Goal: Information Seeking & Learning: Learn about a topic

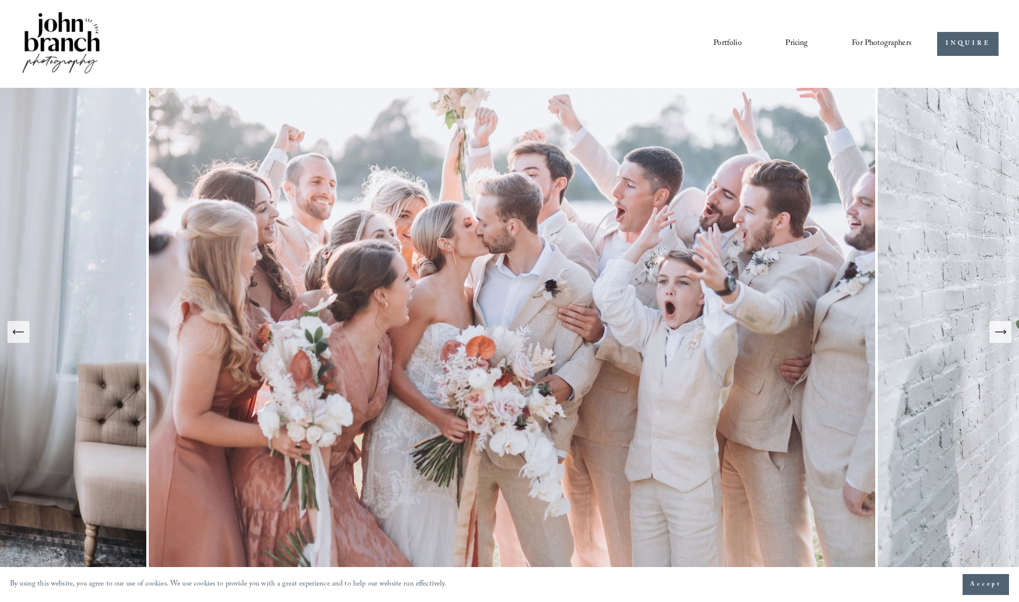
click at [1005, 339] on div "Next Slide" at bounding box center [1001, 332] width 14 height 14
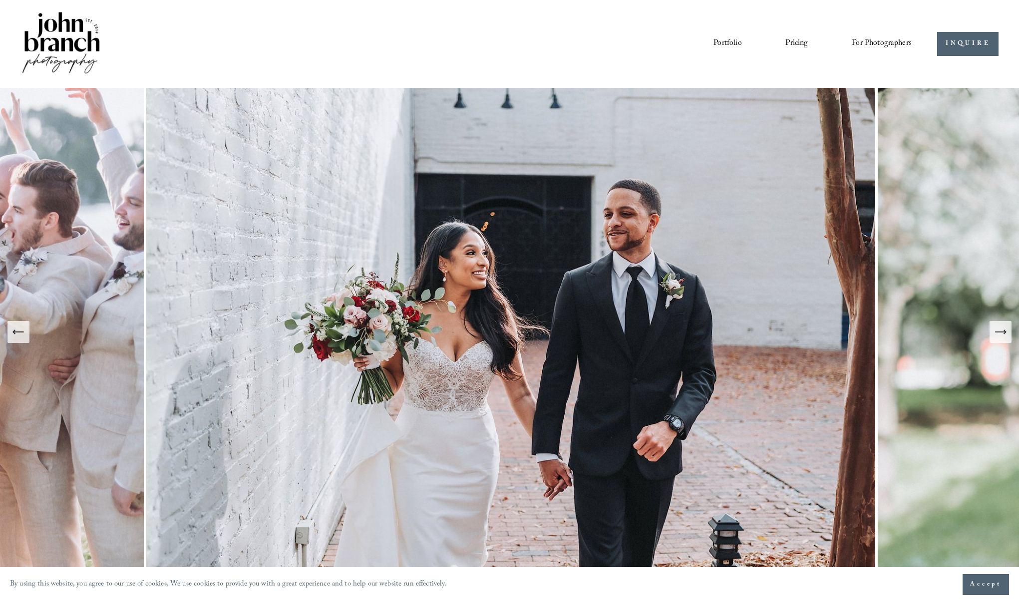
click at [1005, 339] on div "Next Slide" at bounding box center [1001, 332] width 14 height 14
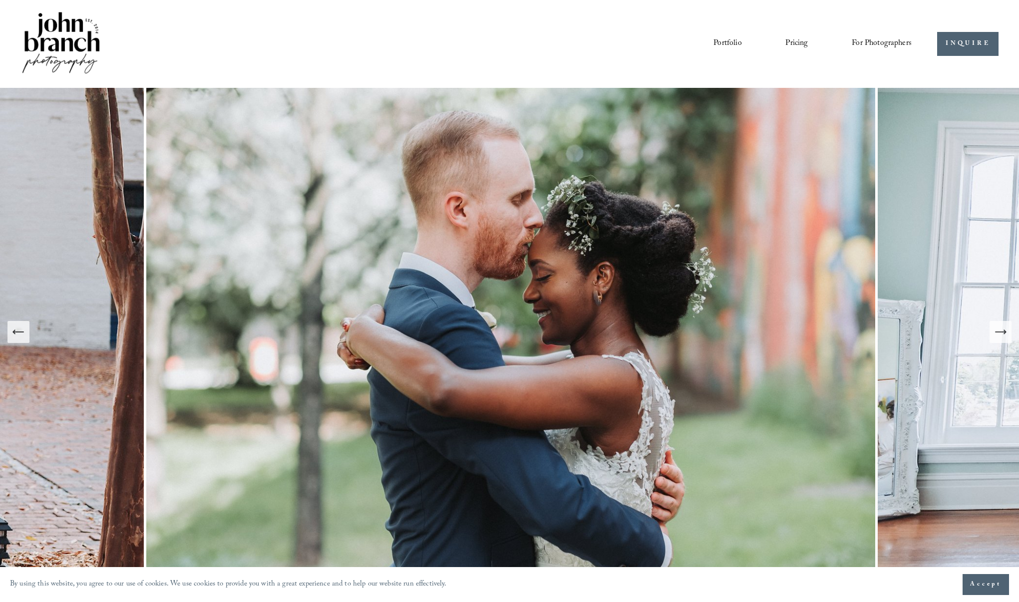
click at [1005, 339] on div "Next Slide" at bounding box center [1001, 332] width 14 height 14
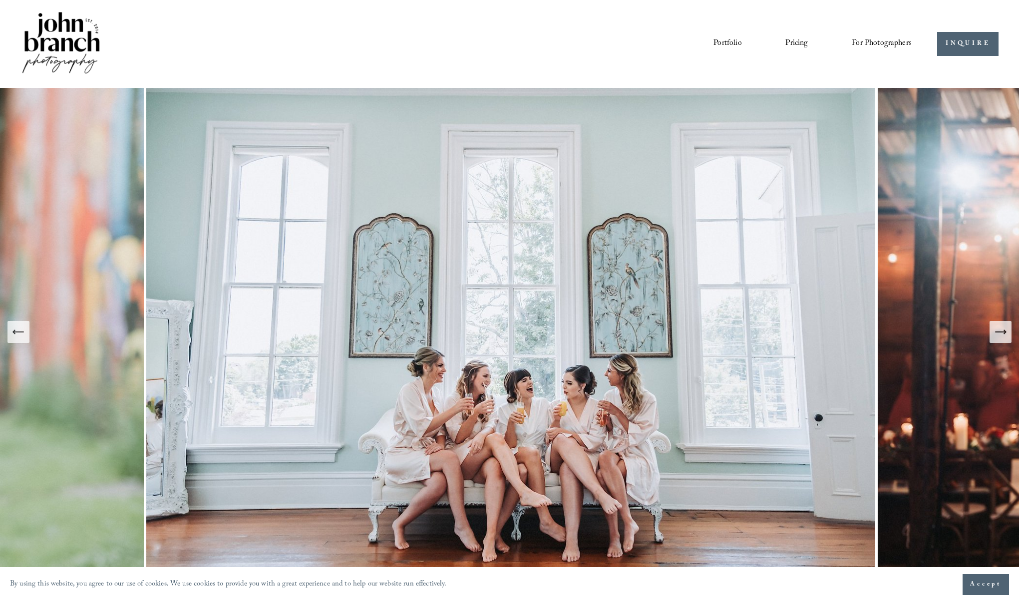
click at [1005, 339] on div "Next Slide" at bounding box center [1001, 332] width 14 height 14
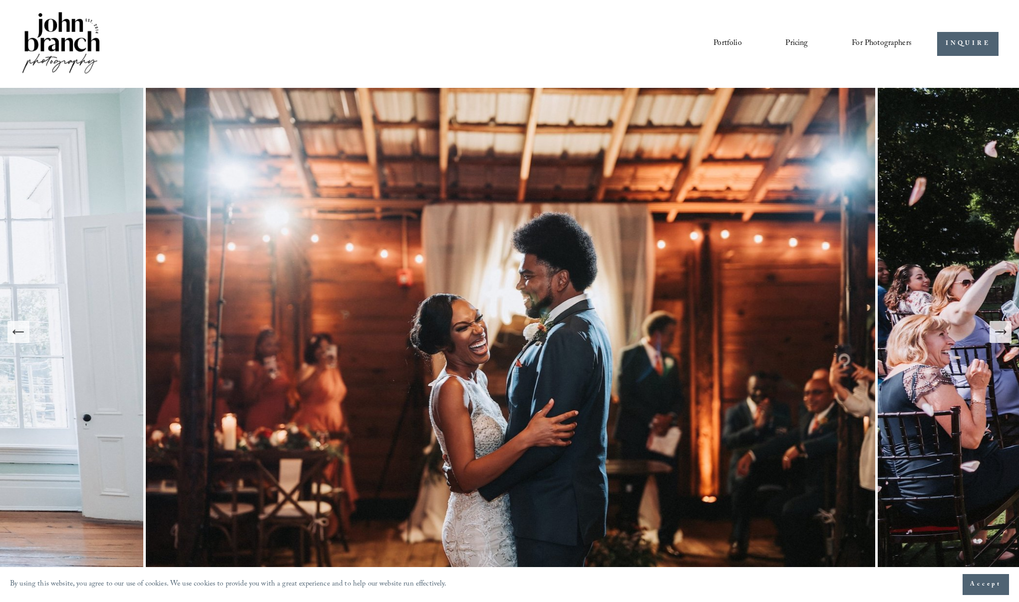
click at [1005, 339] on div "Next Slide" at bounding box center [1001, 332] width 14 height 14
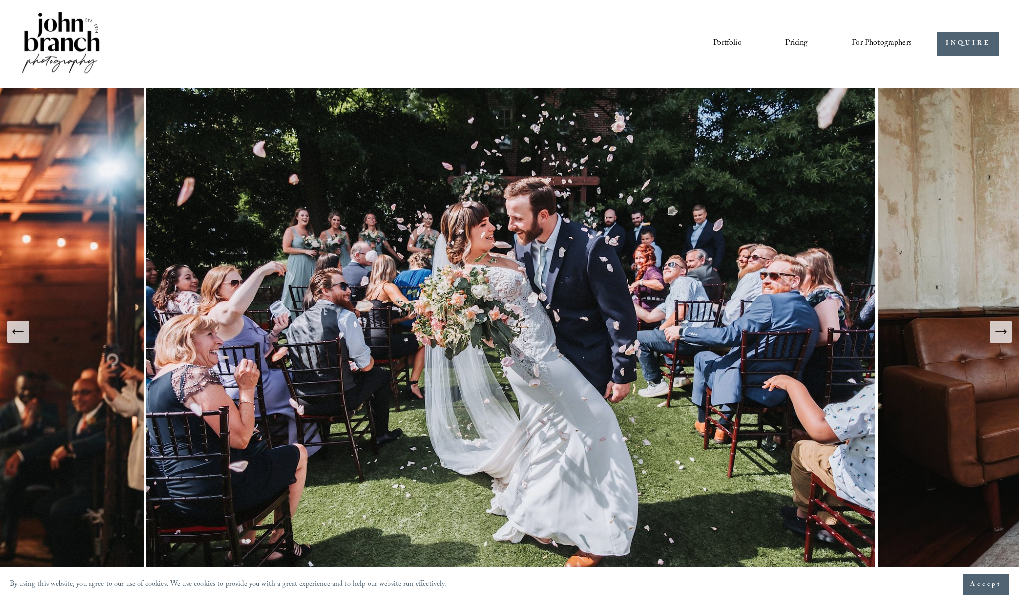
click at [1005, 339] on div "Next Slide" at bounding box center [1001, 332] width 14 height 14
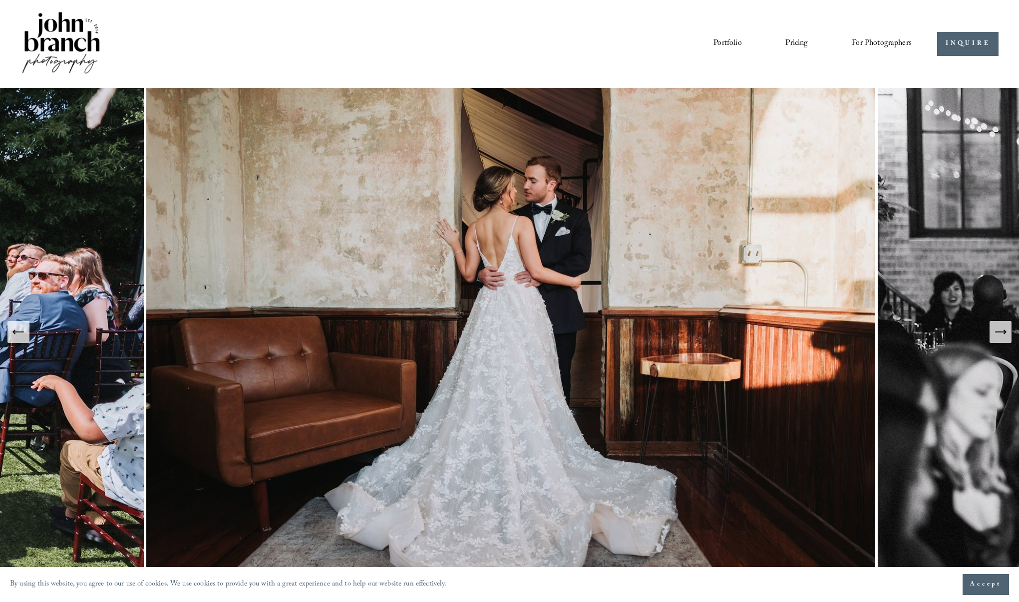
click at [1005, 339] on div "Next Slide" at bounding box center [1001, 332] width 14 height 14
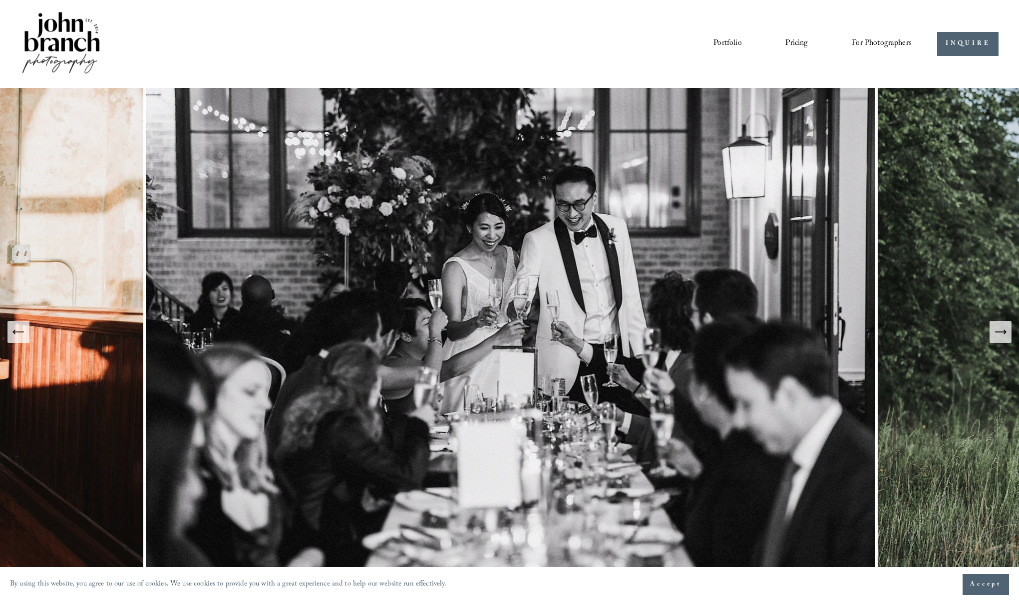
click at [1005, 339] on div "Next Slide" at bounding box center [1001, 332] width 14 height 14
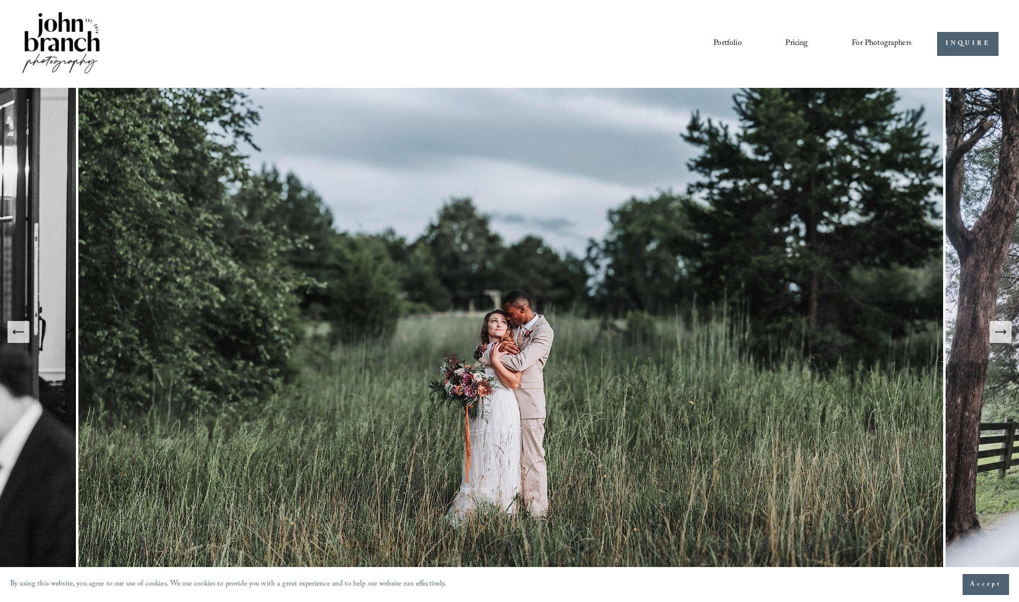
click at [1005, 339] on div "Next Slide" at bounding box center [1001, 332] width 14 height 14
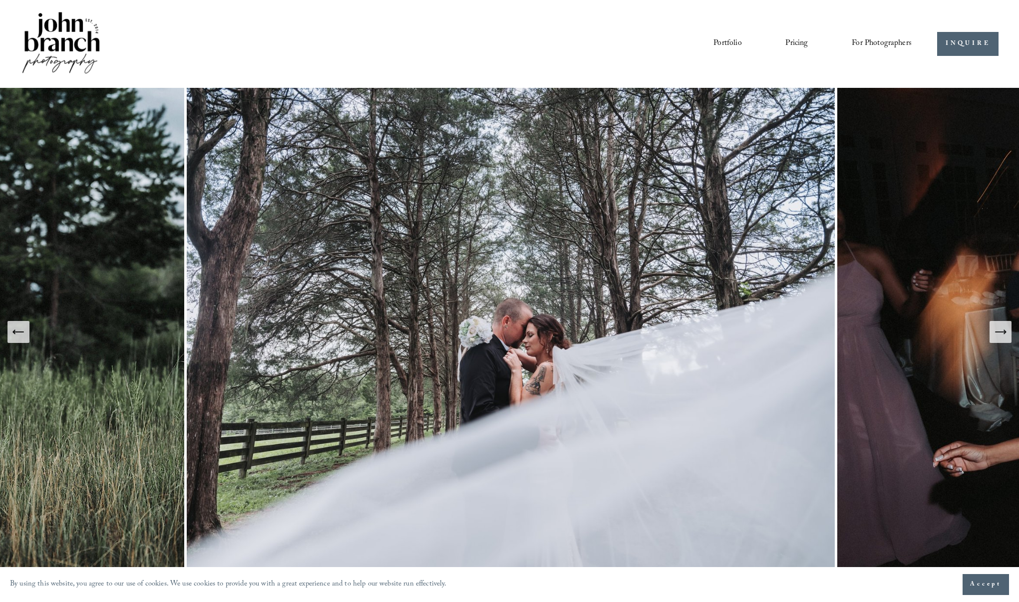
click at [1002, 338] on icon "Next Slide" at bounding box center [1001, 332] width 14 height 14
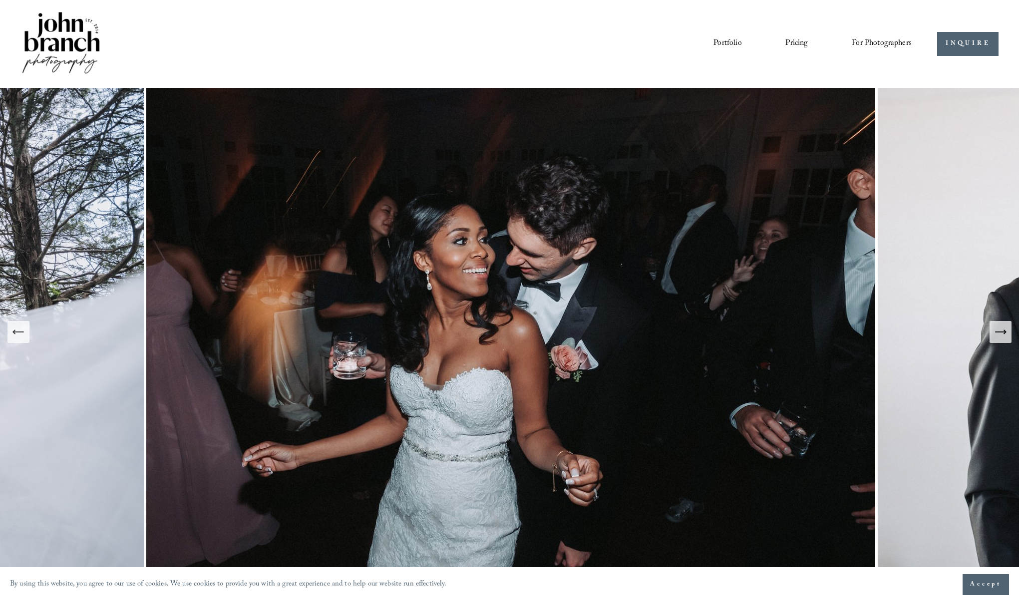
click at [1002, 338] on icon "Next Slide" at bounding box center [1001, 332] width 14 height 14
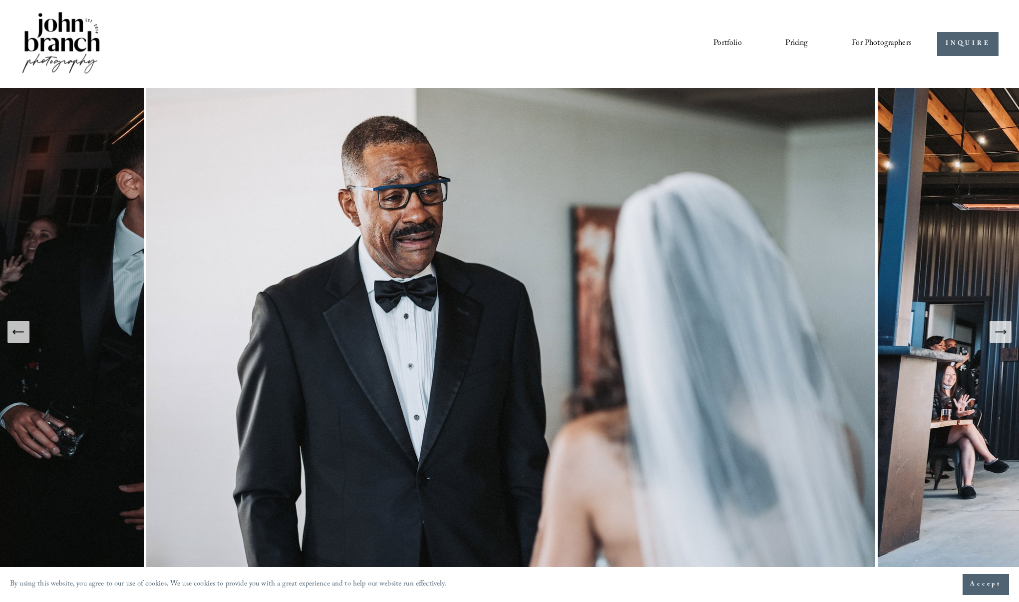
click at [1002, 338] on icon "Next Slide" at bounding box center [1001, 332] width 14 height 14
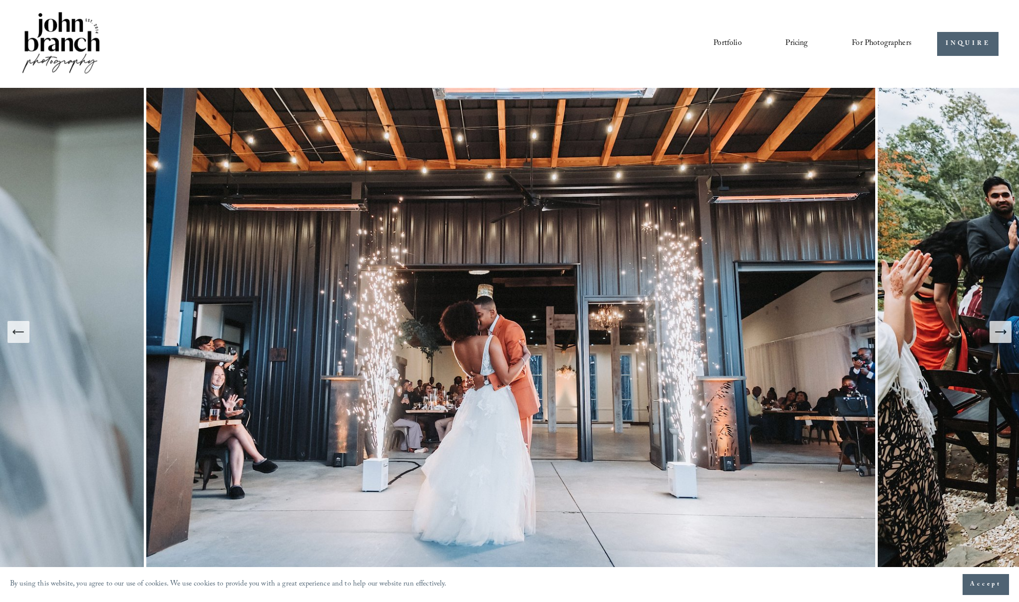
click at [1002, 338] on icon "Next Slide" at bounding box center [1001, 332] width 14 height 14
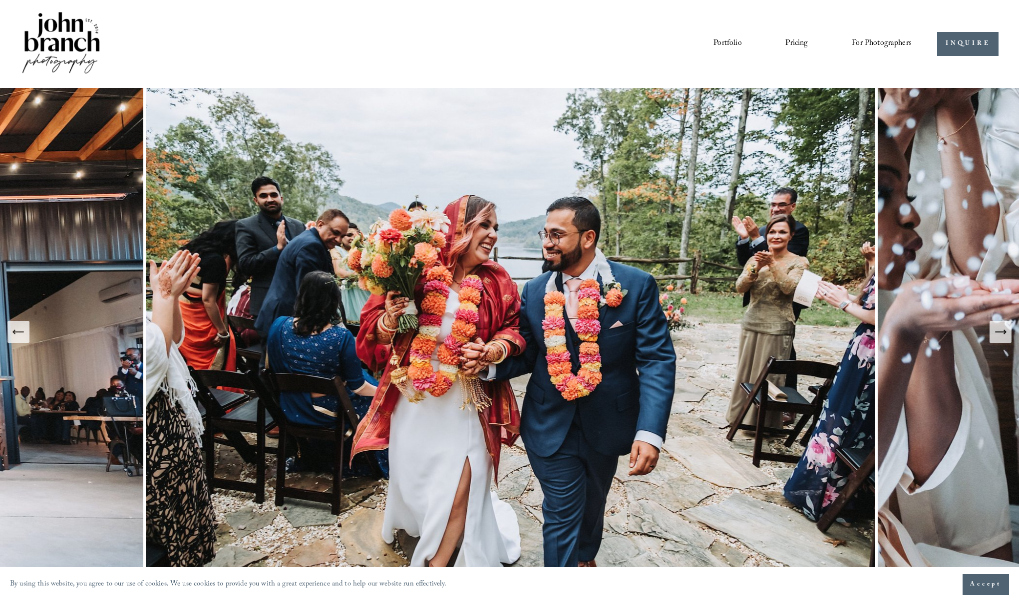
click at [1002, 338] on icon "Next Slide" at bounding box center [1001, 332] width 14 height 14
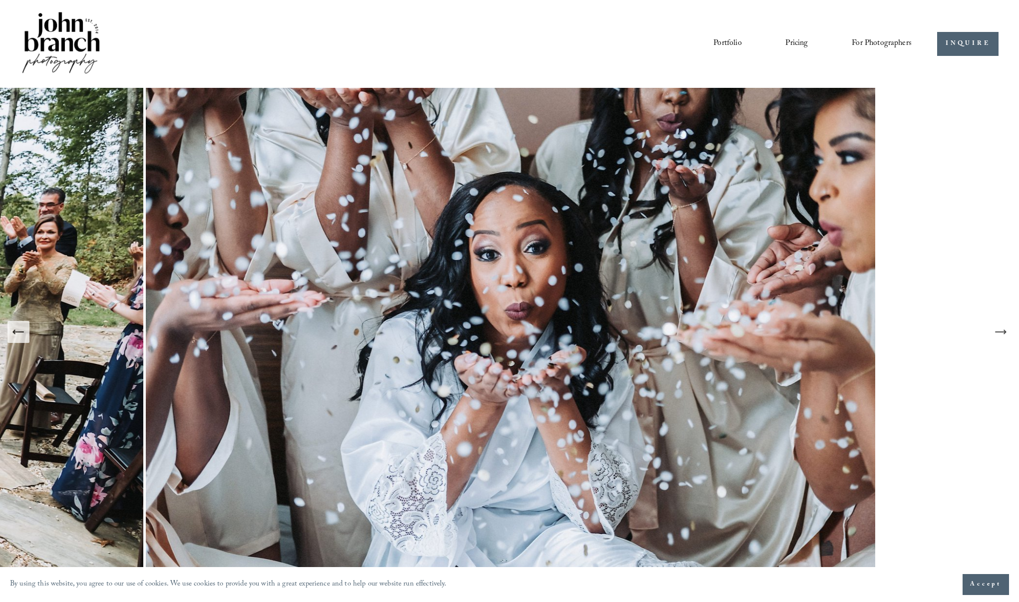
click at [1002, 338] on icon "Next Slide" at bounding box center [1001, 332] width 14 height 14
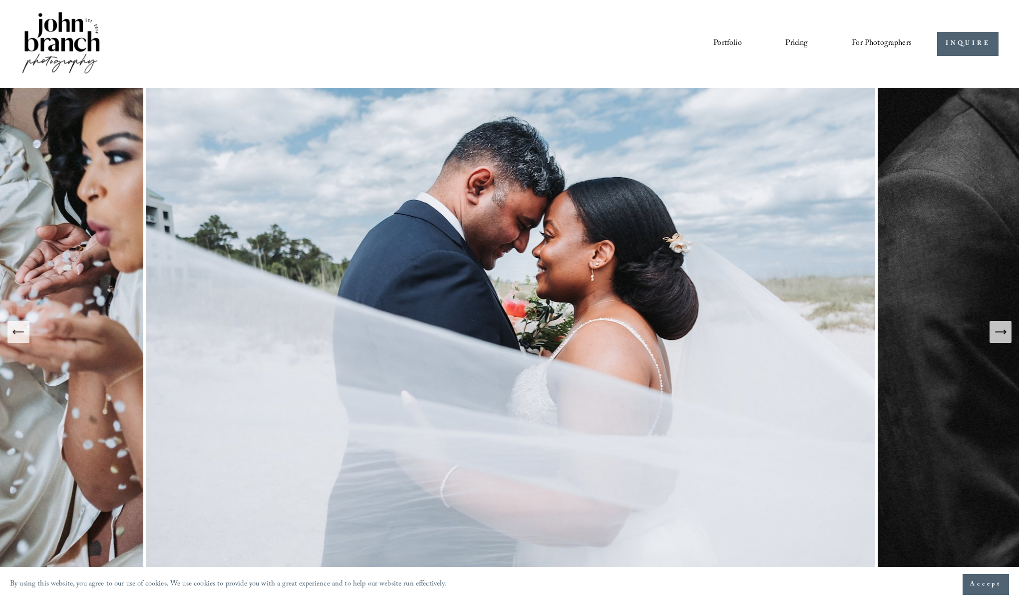
click at [795, 41] on link "Pricing" at bounding box center [797, 43] width 22 height 17
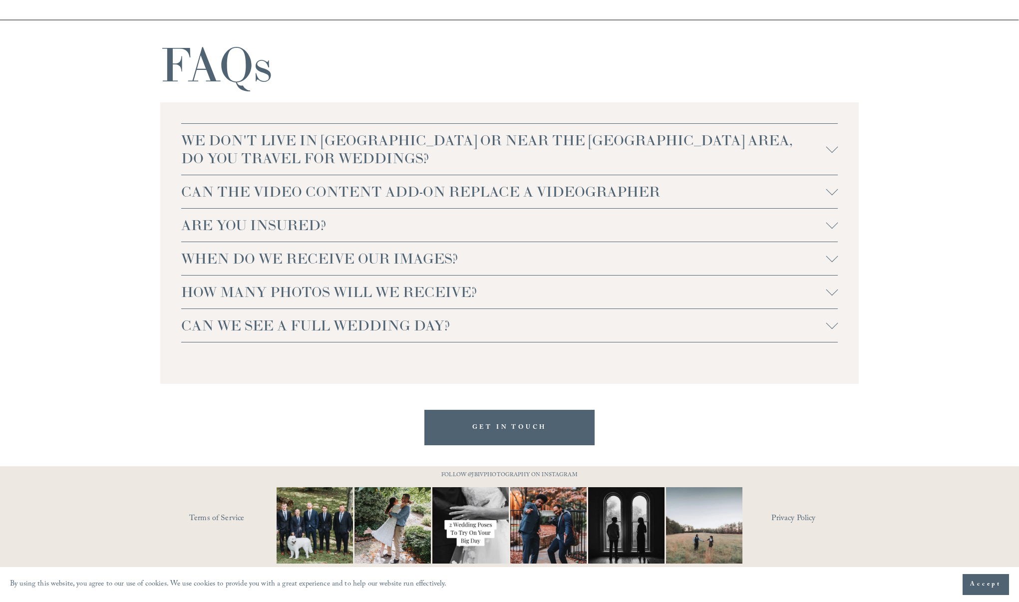
scroll to position [2187, 0]
click at [290, 298] on span "HOW MANY PHOTOS WILL WE RECEIVE?" at bounding box center [503, 292] width 645 height 18
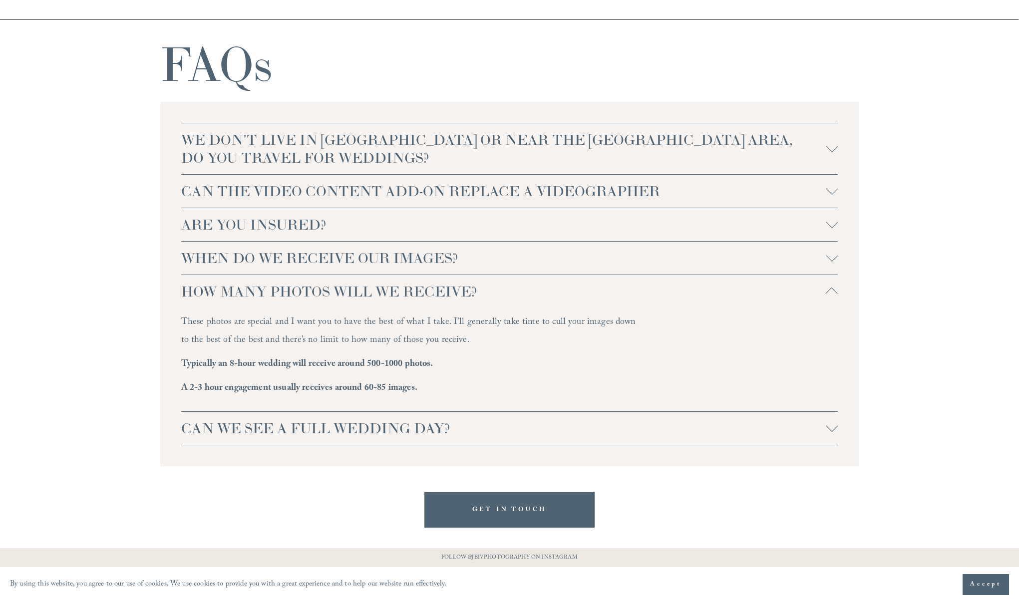
click at [295, 262] on span "WHEN DO WE RECEIVE OUR IMAGES?" at bounding box center [503, 258] width 645 height 18
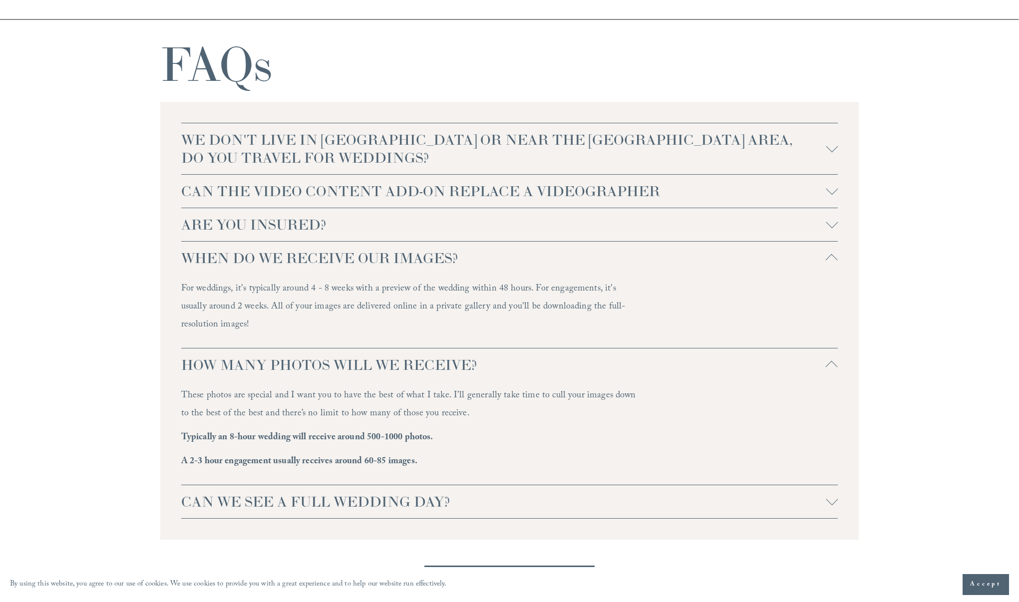
click at [296, 218] on span "ARE YOU INSURED?" at bounding box center [503, 225] width 645 height 18
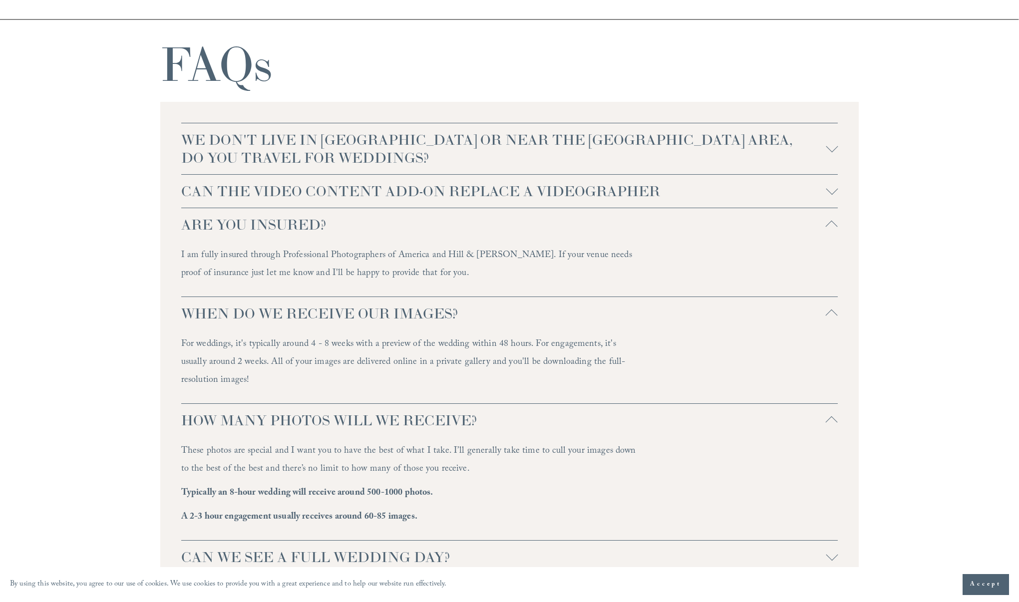
click at [268, 202] on button "CAN THE VIDEO CONTENT ADD-ON REPLACE A VIDEOGRAPHER" at bounding box center [509, 191] width 657 height 33
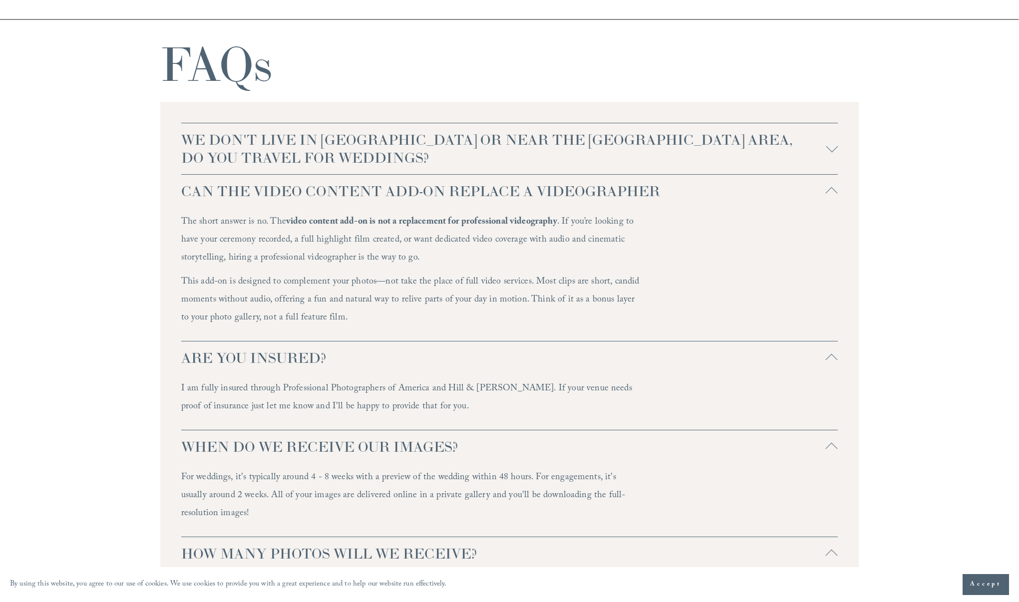
click at [278, 159] on span "WE DON'T LIVE IN NC OR NEAR THE RALEIGH AREA, DO YOU TRAVEL FOR WEDDINGS?" at bounding box center [503, 149] width 645 height 36
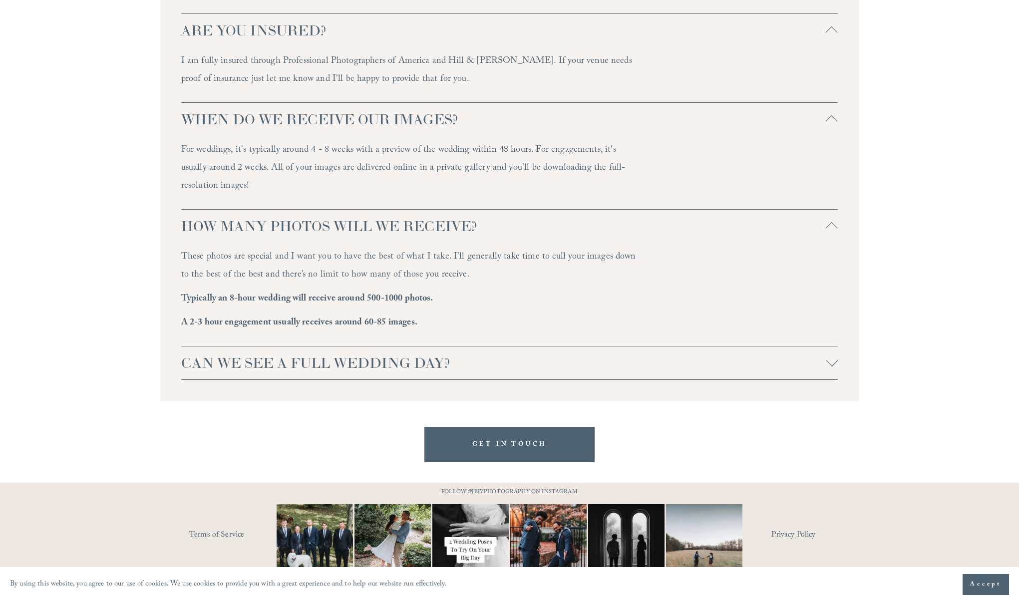
scroll to position [2780, 0]
click at [620, 527] on img at bounding box center [626, 543] width 102 height 76
